Goal: Navigation & Orientation: Find specific page/section

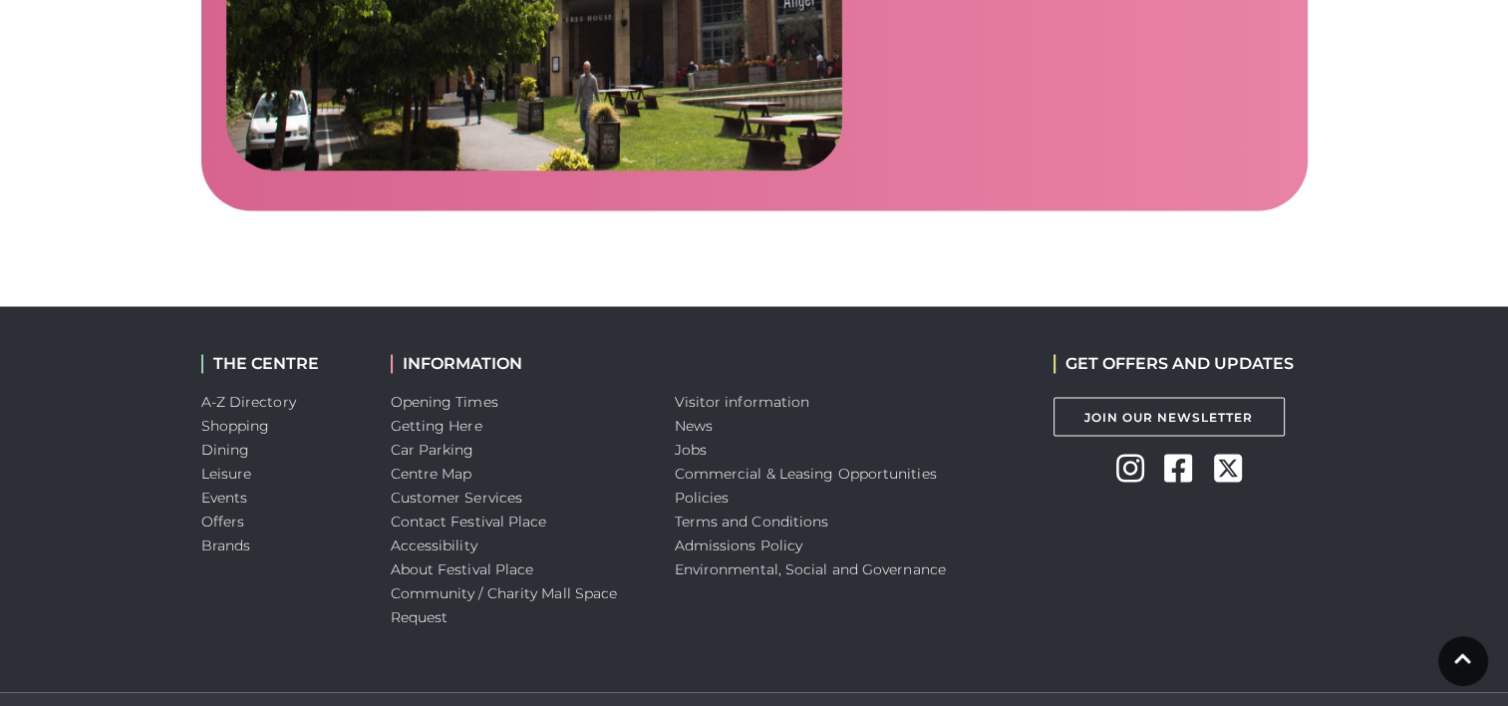
scroll to position [3398, 0]
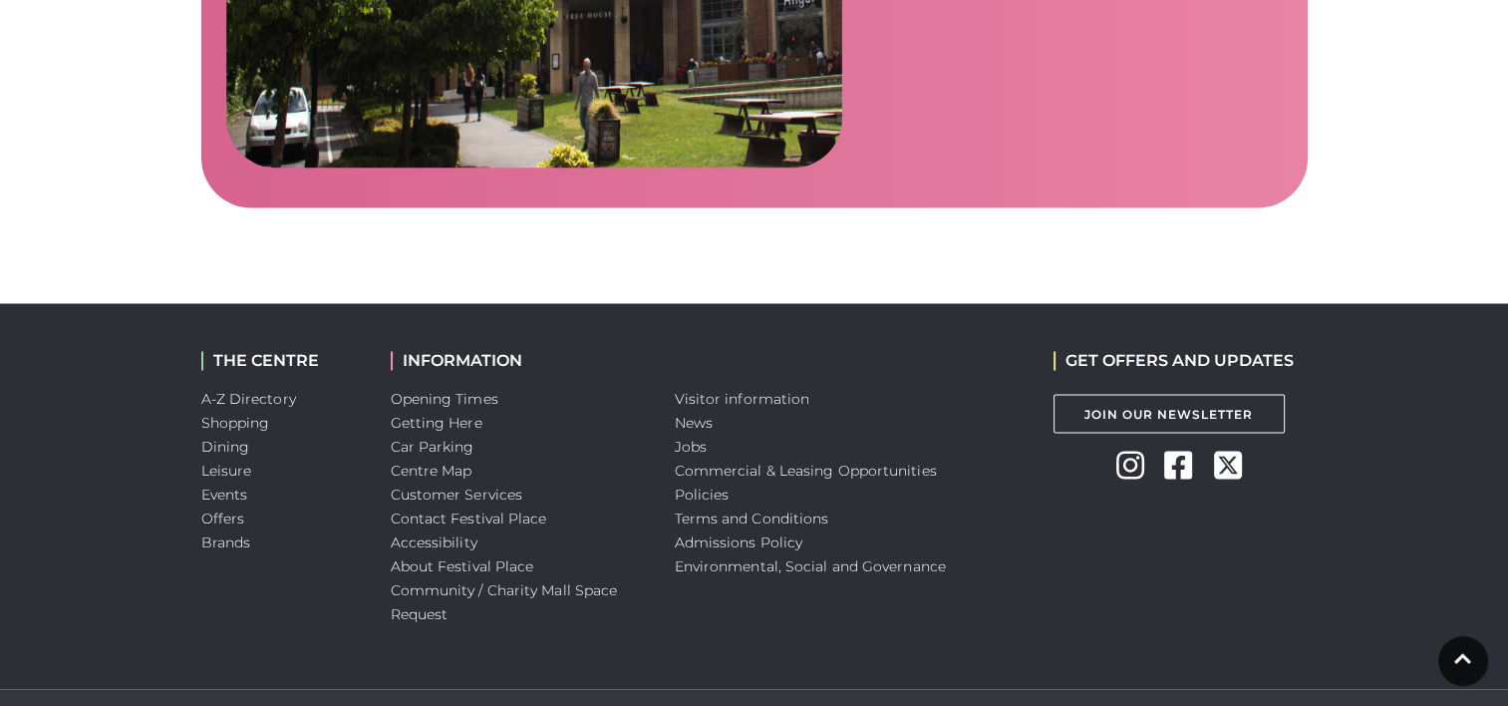
drag, startPoint x: 700, startPoint y: 371, endPoint x: 746, endPoint y: 381, distance: 47.9
click at [700, 413] on link "News" at bounding box center [694, 422] width 38 height 18
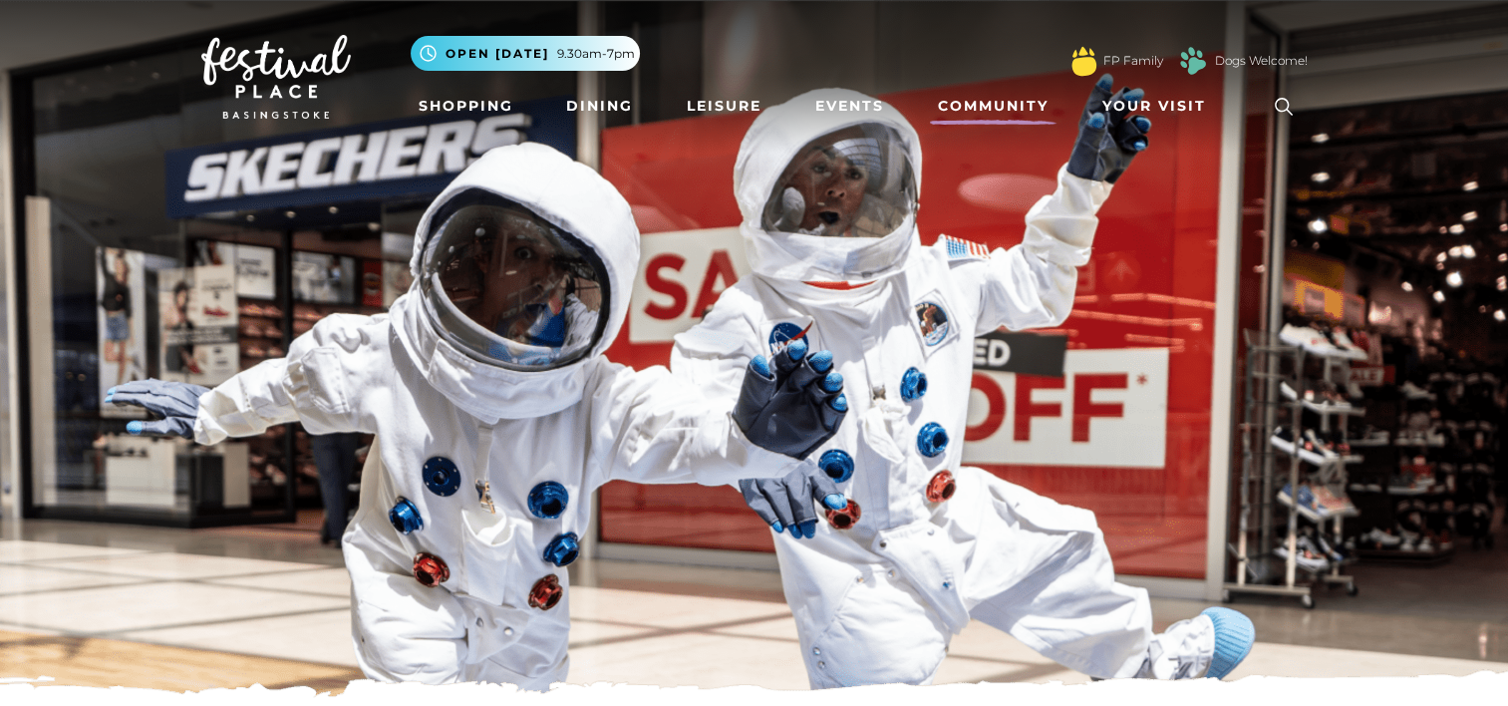
click at [996, 102] on link "Community" at bounding box center [993, 106] width 127 height 37
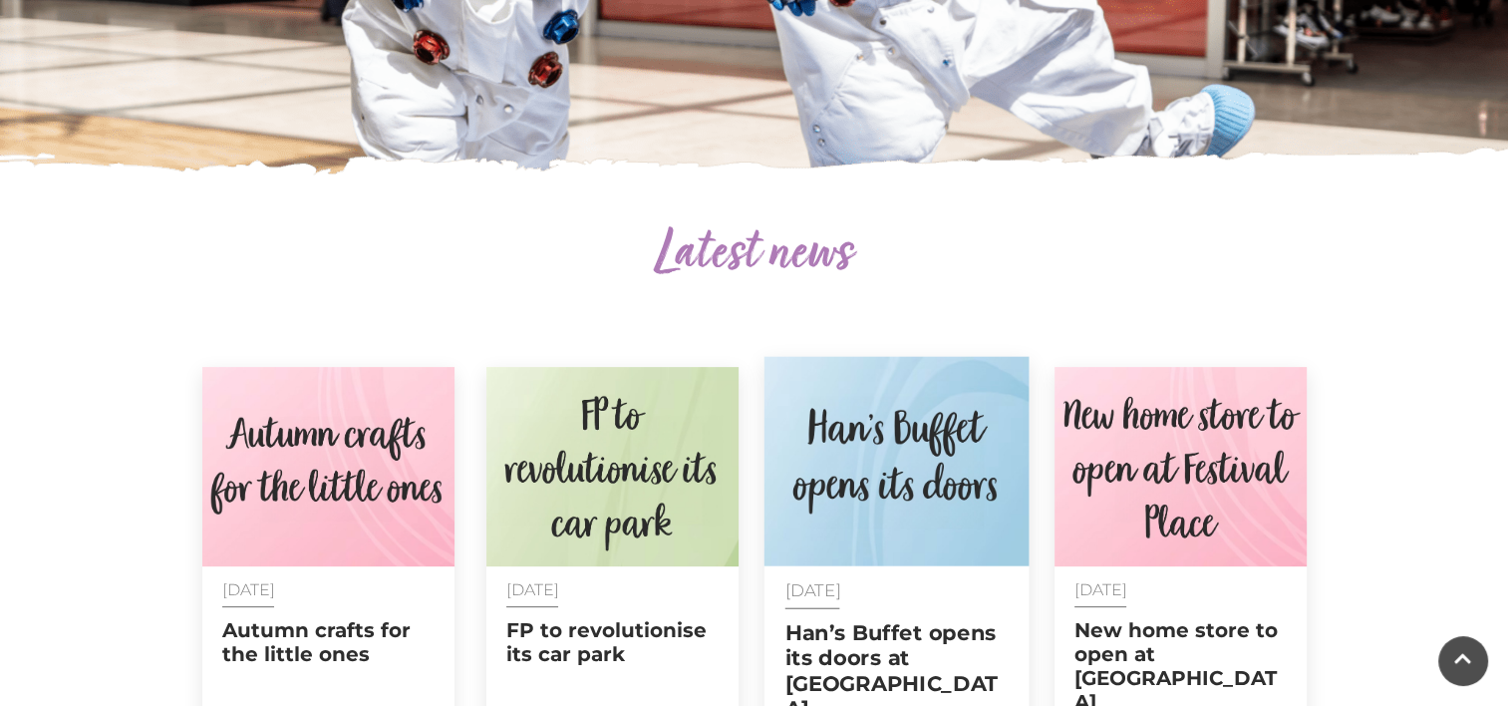
scroll to position [598, 0]
